Goal: Transaction & Acquisition: Book appointment/travel/reservation

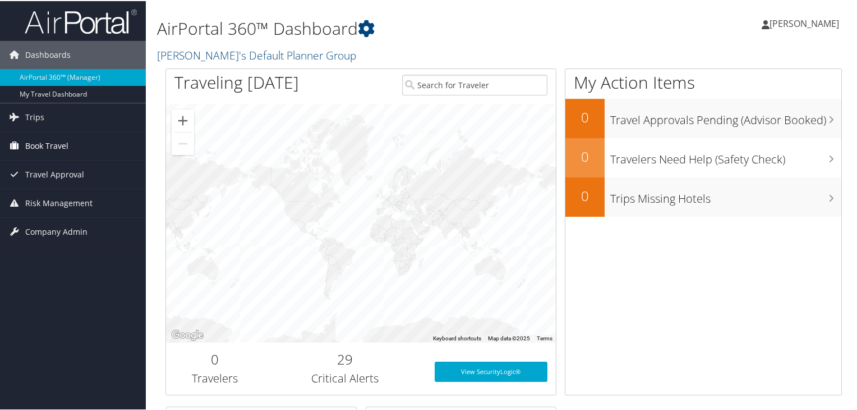
click at [49, 149] on span "Book Travel" at bounding box center [46, 145] width 43 height 28
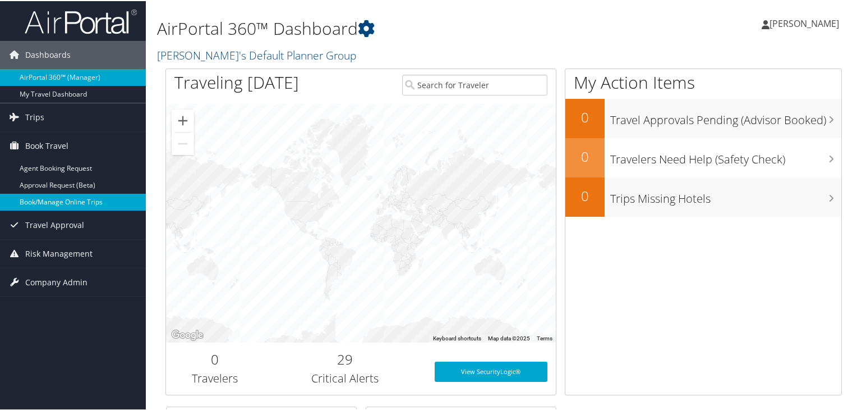
click at [59, 195] on link "Book/Manage Online Trips" at bounding box center [73, 200] width 146 height 17
